Goal: Find specific page/section: Find specific page/section

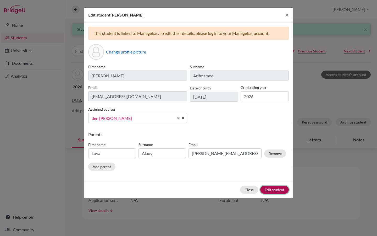
click at [276, 190] on button "Edit student" at bounding box center [275, 190] width 29 height 8
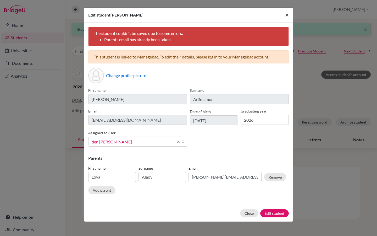
click at [287, 15] on span "×" at bounding box center [287, 15] width 4 height 8
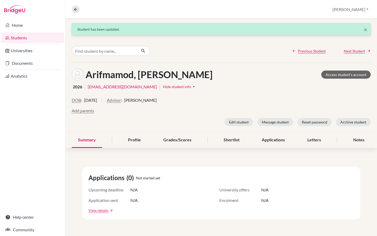
click at [20, 39] on link "Students" at bounding box center [32, 38] width 63 height 10
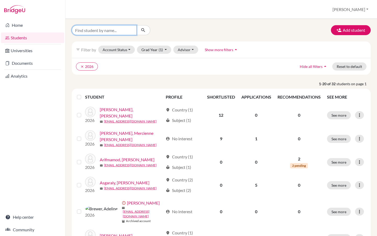
click at [86, 29] on input "Find student by name..." at bounding box center [104, 30] width 65 height 10
type input "aymane"
click button "submit" at bounding box center [144, 30] width 14 height 10
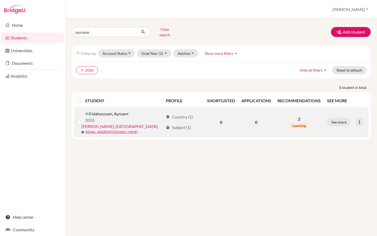
click at [124, 123] on link "[PERSON_NAME], [GEOGRAPHIC_DATA]" at bounding box center [119, 126] width 77 height 6
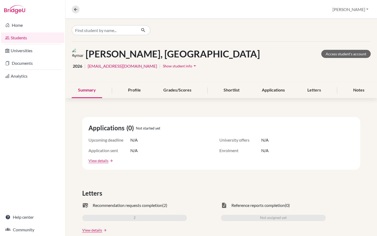
click at [39, 160] on div "Home Students Universities Documents Analytics Help center Community" at bounding box center [32, 127] width 65 height 217
click at [270, 90] on div "Applications" at bounding box center [274, 90] width 36 height 15
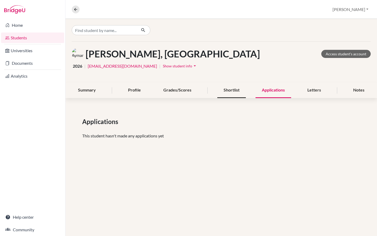
click at [235, 91] on div "Shortlist" at bounding box center [232, 90] width 29 height 15
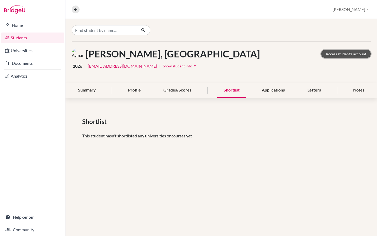
click at [338, 52] on link "Access student's account" at bounding box center [347, 54] width 50 height 8
